Goal: Register for event/course

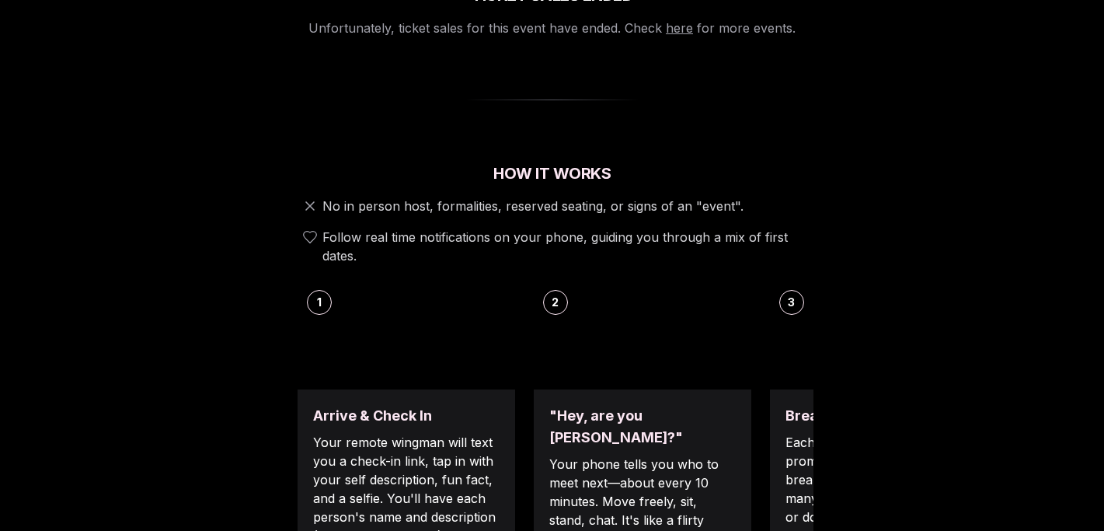
scroll to position [431, 0]
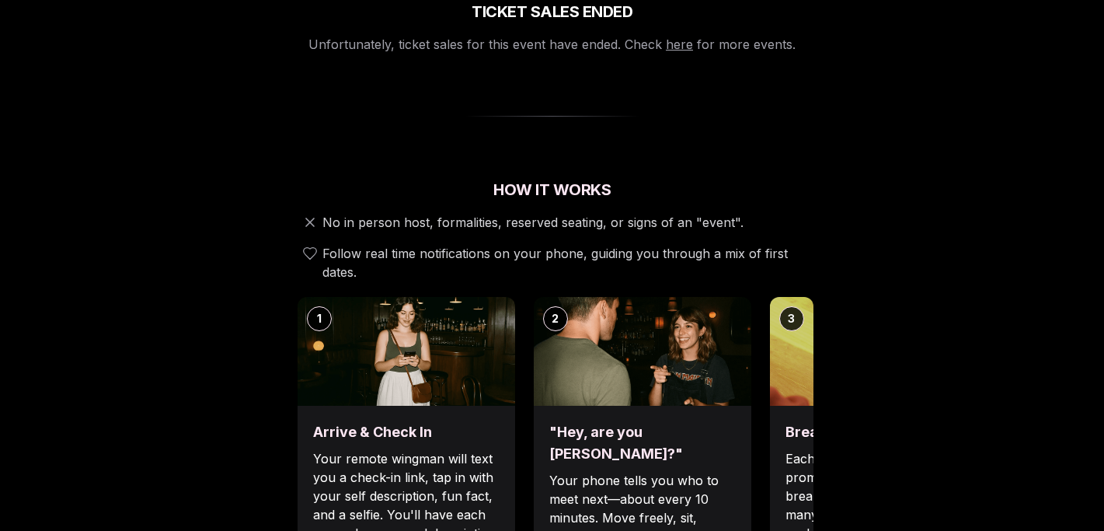
click at [724, 213] on span "No in person host, formalities, reserved seating, or signs of an "event"." at bounding box center [533, 222] width 421 height 19
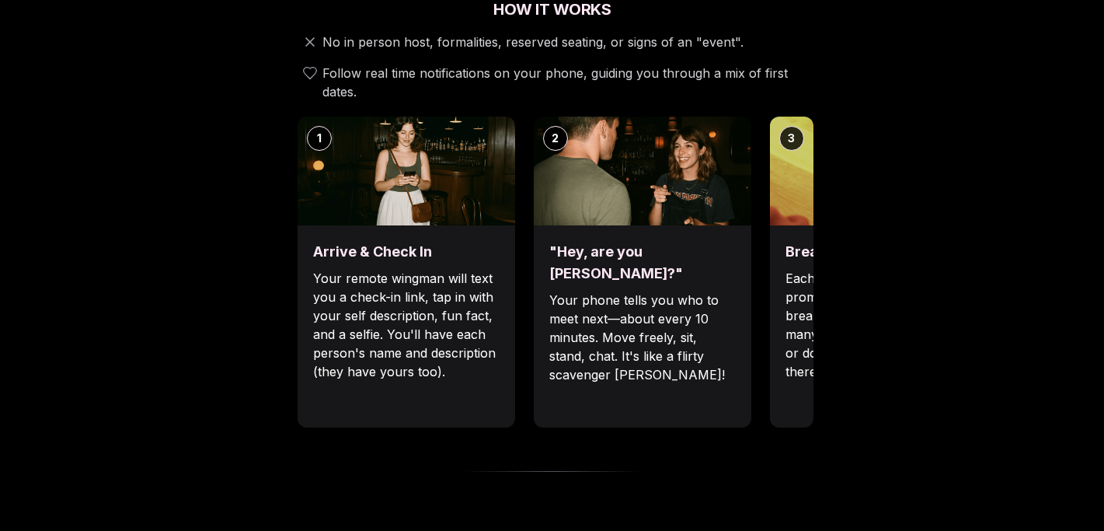
scroll to position [615, 0]
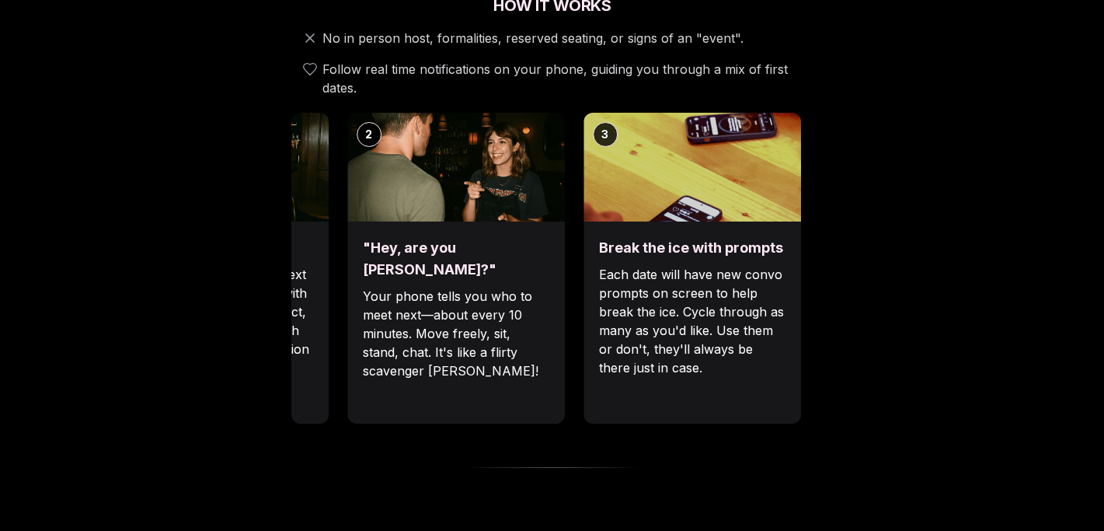
click at [546, 331] on div ""Hey, are you [PERSON_NAME]?" Your phone tells you who to meet next—about every…" at bounding box center [456, 322] width 218 height 202
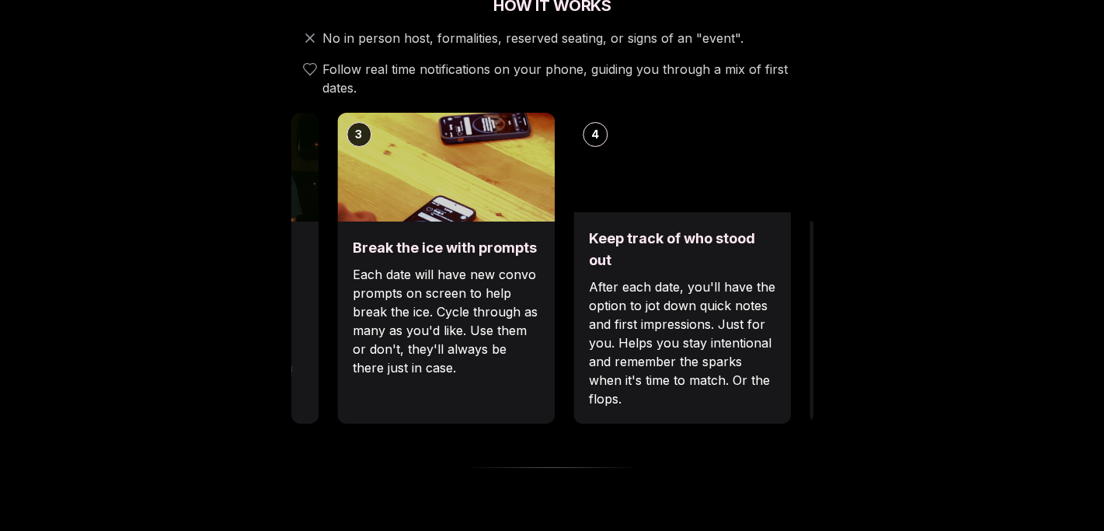
click at [532, 349] on div "Break the ice with prompts Each date will have new convo prompts on screen to h…" at bounding box center [446, 322] width 218 height 202
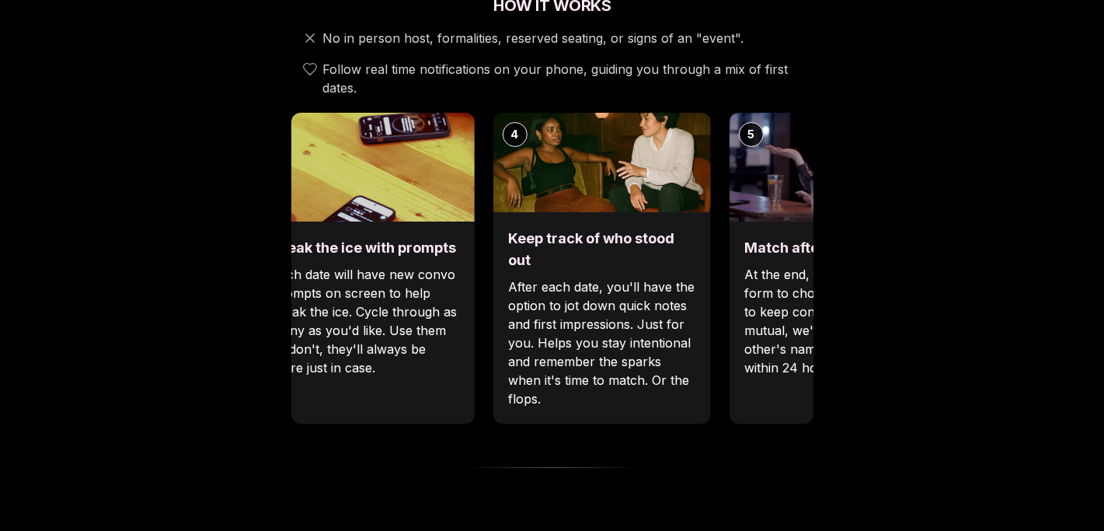
click at [508, 329] on p "After each date, you'll have the option to jot down quick notes and first impre…" at bounding box center [601, 342] width 187 height 131
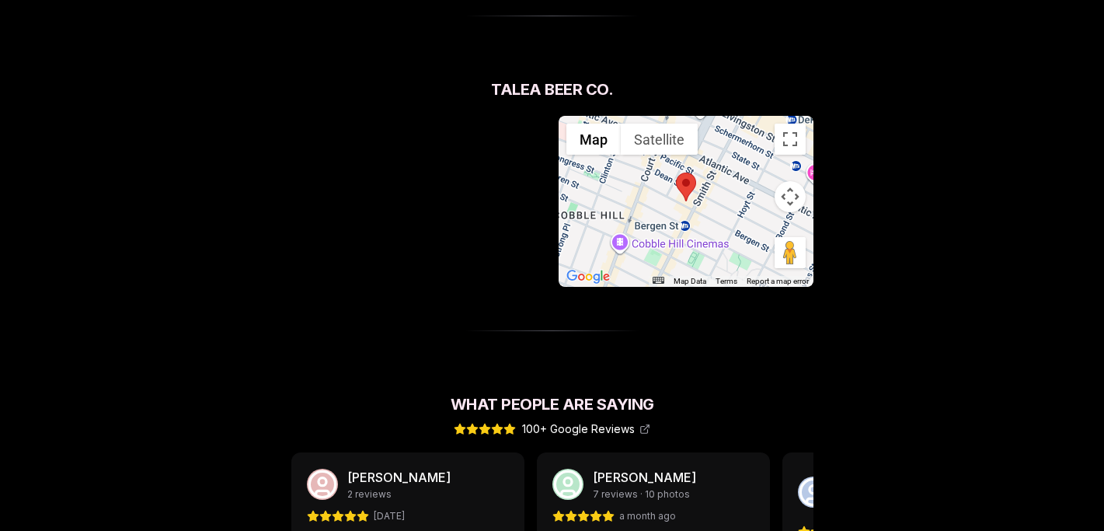
scroll to position [0, 0]
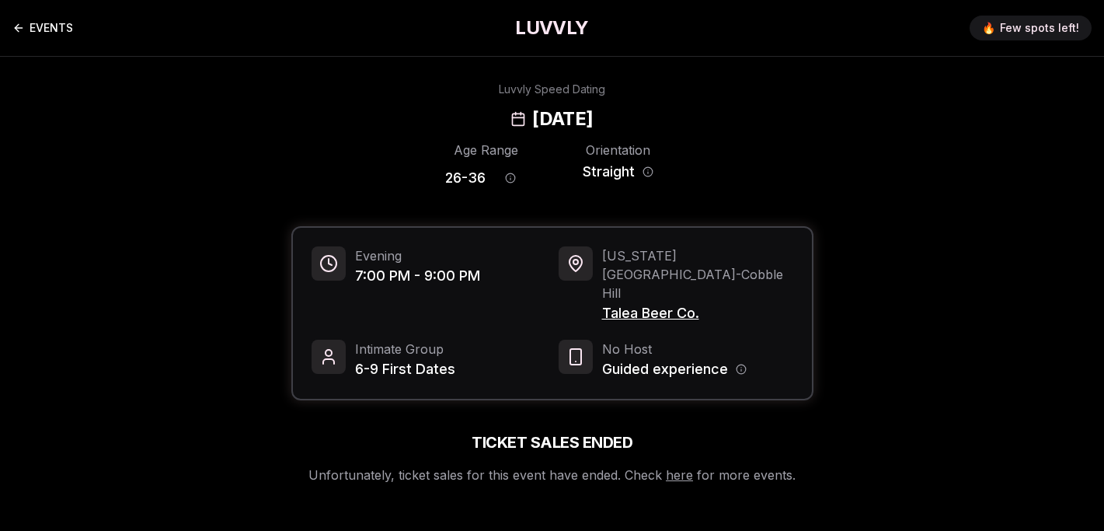
click at [35, 28] on link "EVENTS" at bounding box center [42, 27] width 61 height 31
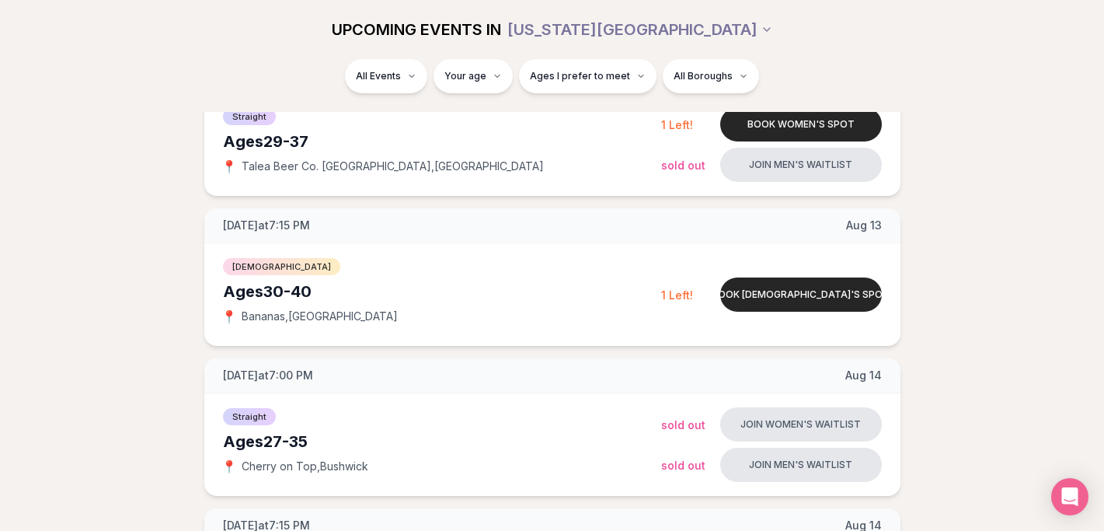
scroll to position [1916, 0]
